Goal: Find specific page/section: Find specific page/section

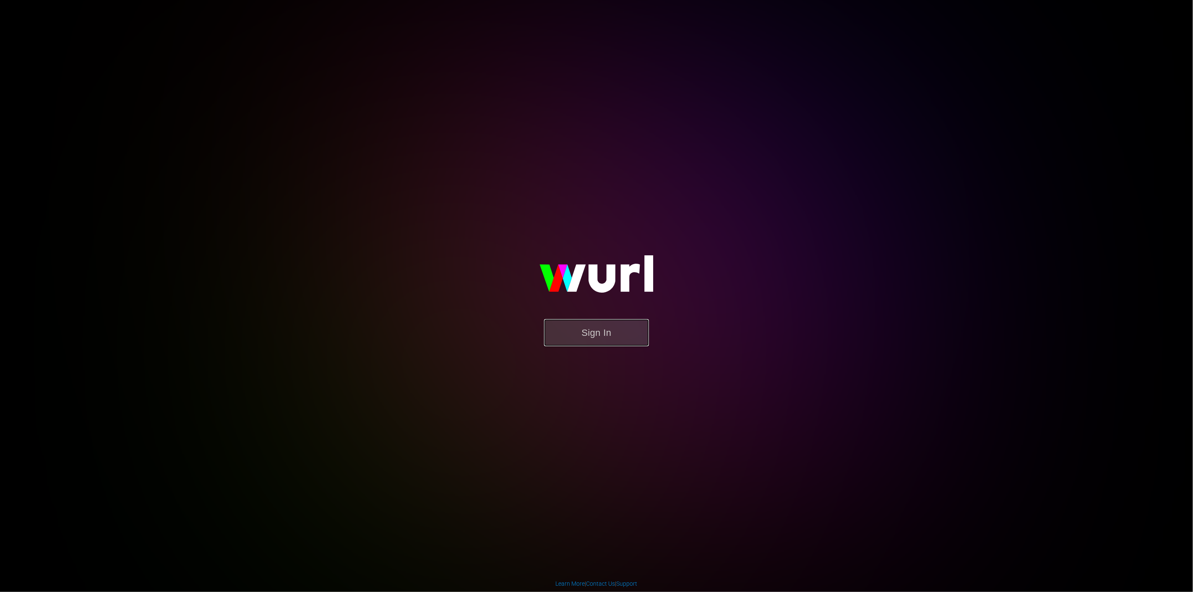
click at [574, 343] on button "Sign In" at bounding box center [596, 332] width 105 height 27
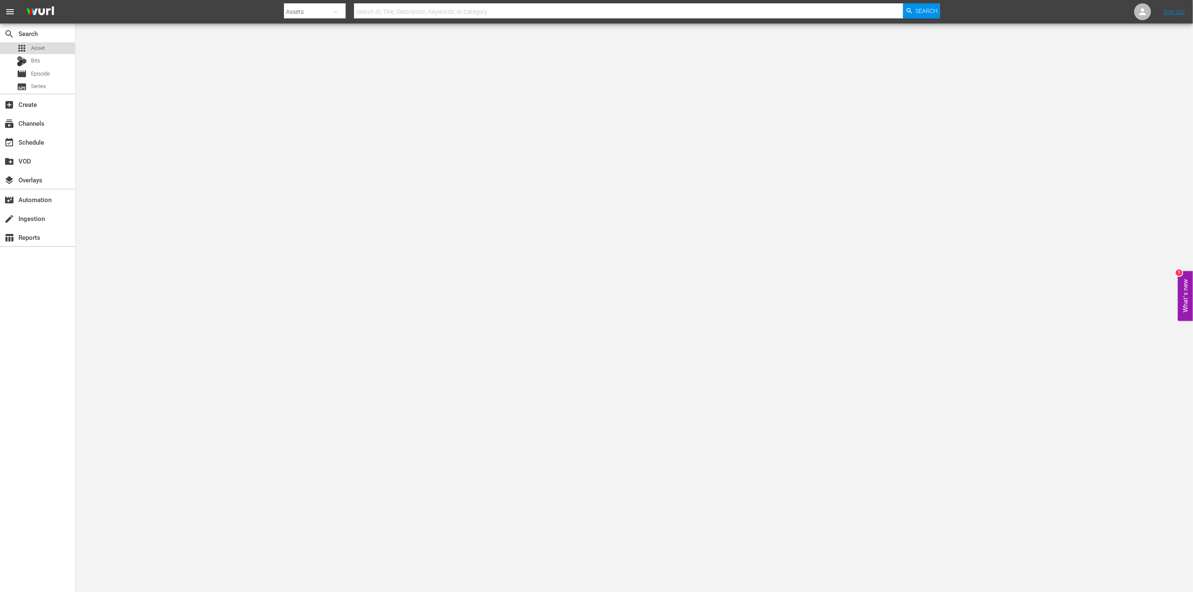
click at [37, 53] on div "apps Asset" at bounding box center [31, 48] width 28 height 12
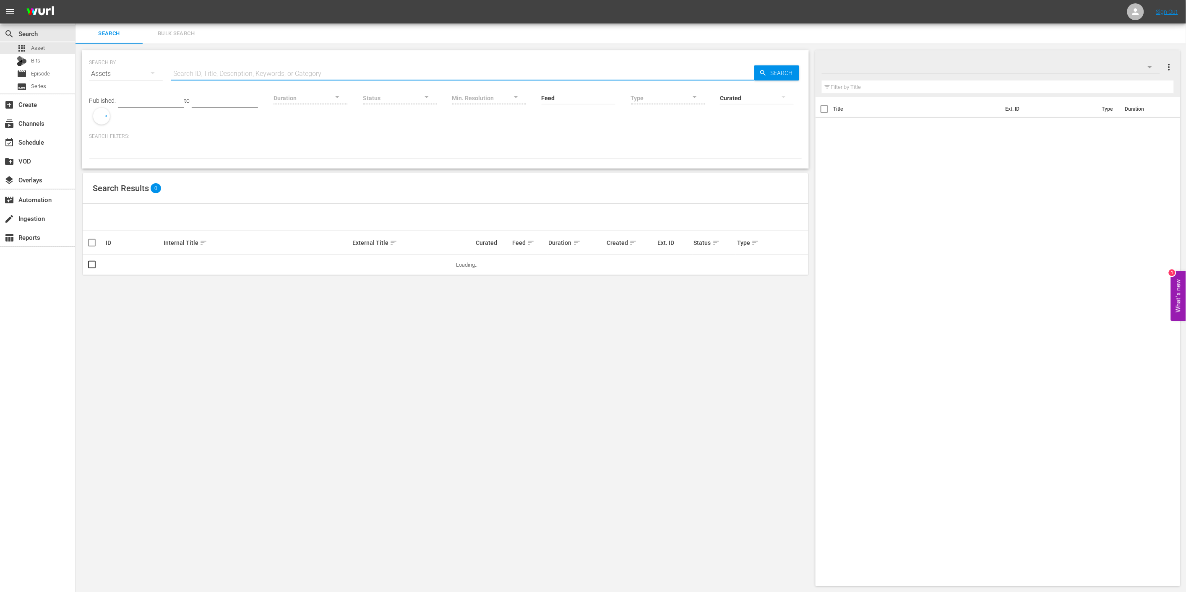
click at [205, 76] on input "text" at bounding box center [462, 74] width 583 height 20
type input "caravaning"
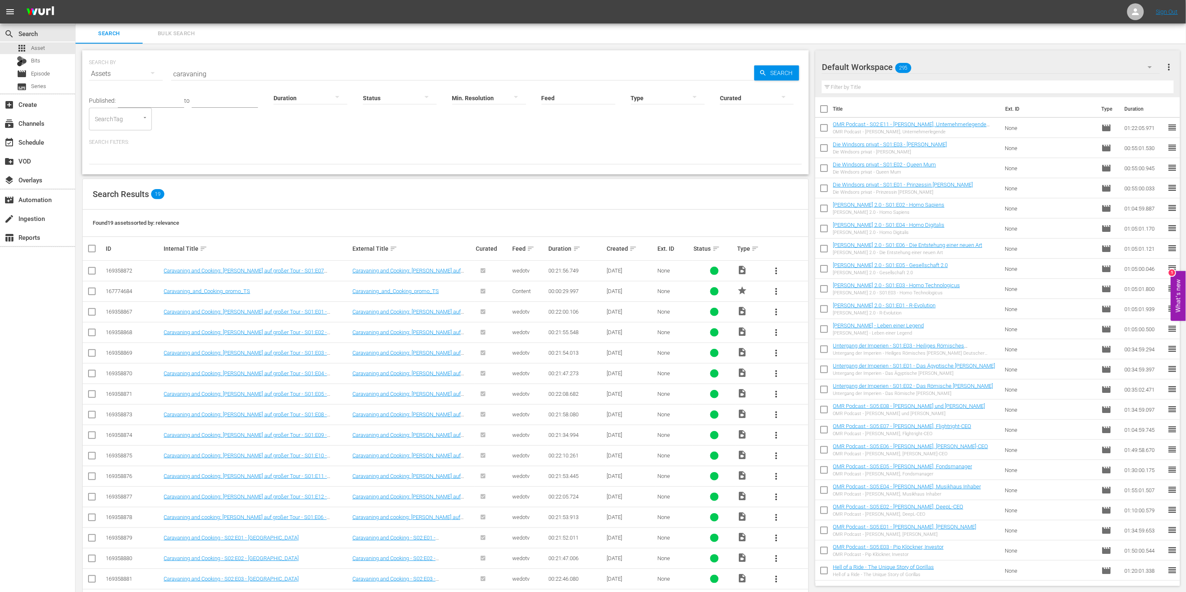
click at [475, 46] on div "SEARCH BY Search By Assets Search ID, Title, Description, Keywords, or Category…" at bounding box center [446, 356] width 740 height 624
